Goal: Browse casually

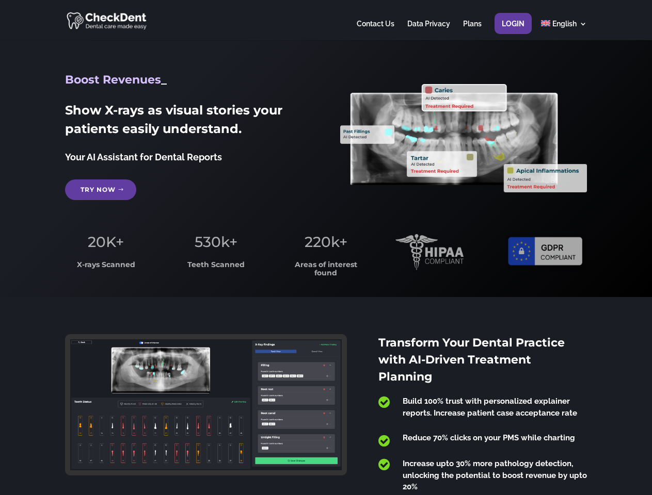
click at [325, 248] on span "220k+" at bounding box center [325, 242] width 43 height 18
click at [325, 20] on div at bounding box center [325, 20] width 521 height 40
click at [325, 248] on span "220k+" at bounding box center [325, 242] width 43 height 18
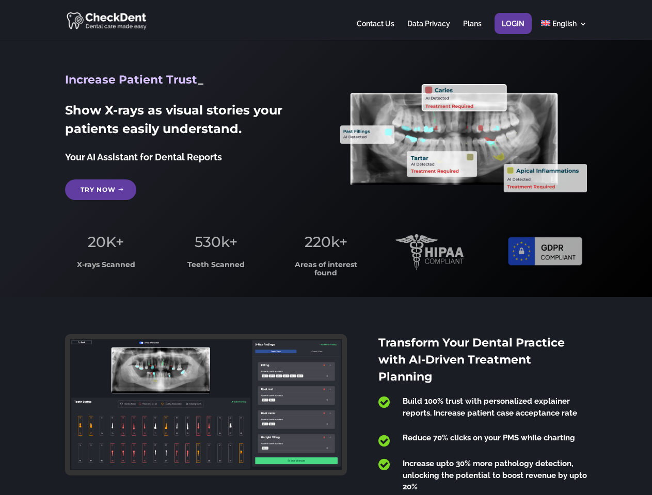
click at [325, 20] on div at bounding box center [325, 20] width 521 height 40
